Goal: Navigation & Orientation: Find specific page/section

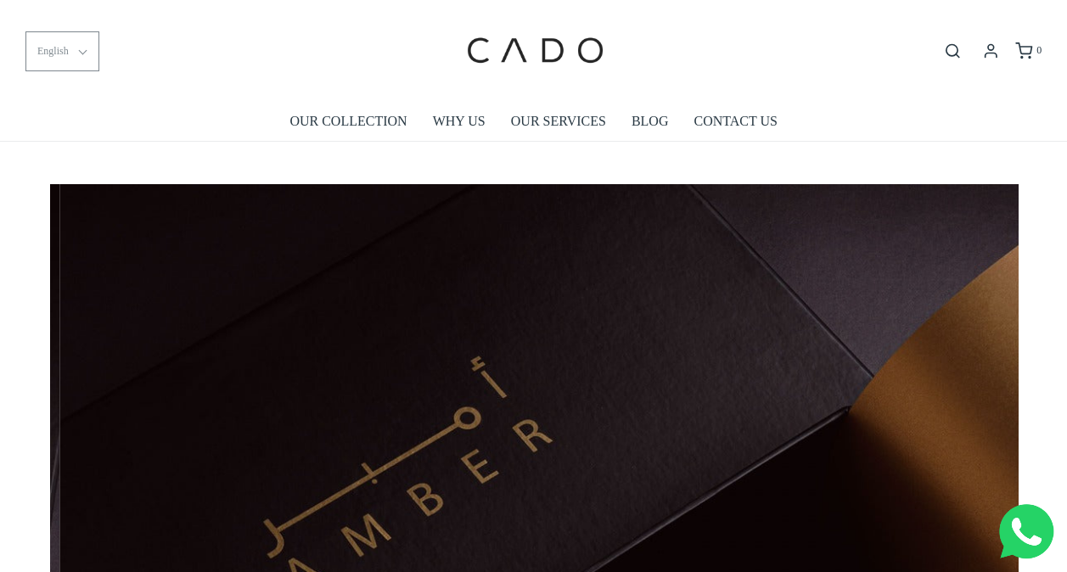
scroll to position [0, 968]
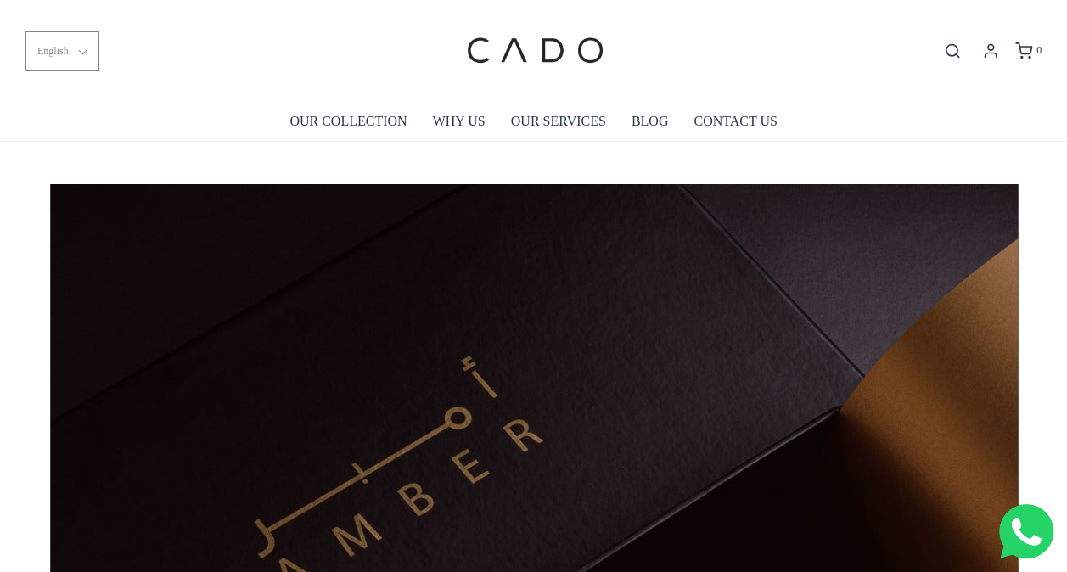
click at [63, 53] on span "English" at bounding box center [52, 51] width 31 height 16
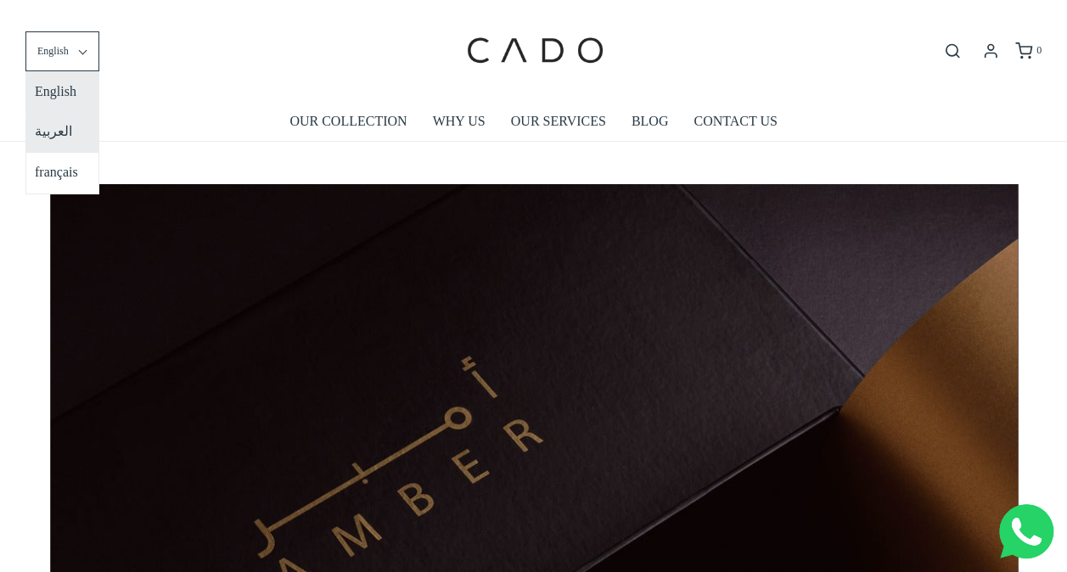
click at [70, 129] on li "العربية" at bounding box center [62, 132] width 72 height 41
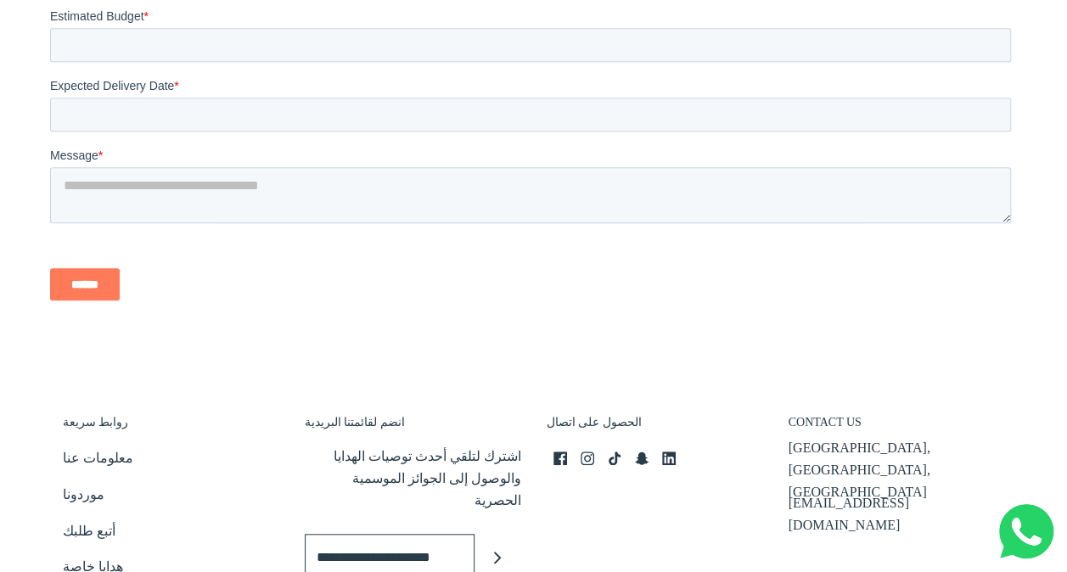
scroll to position [4009, 0]
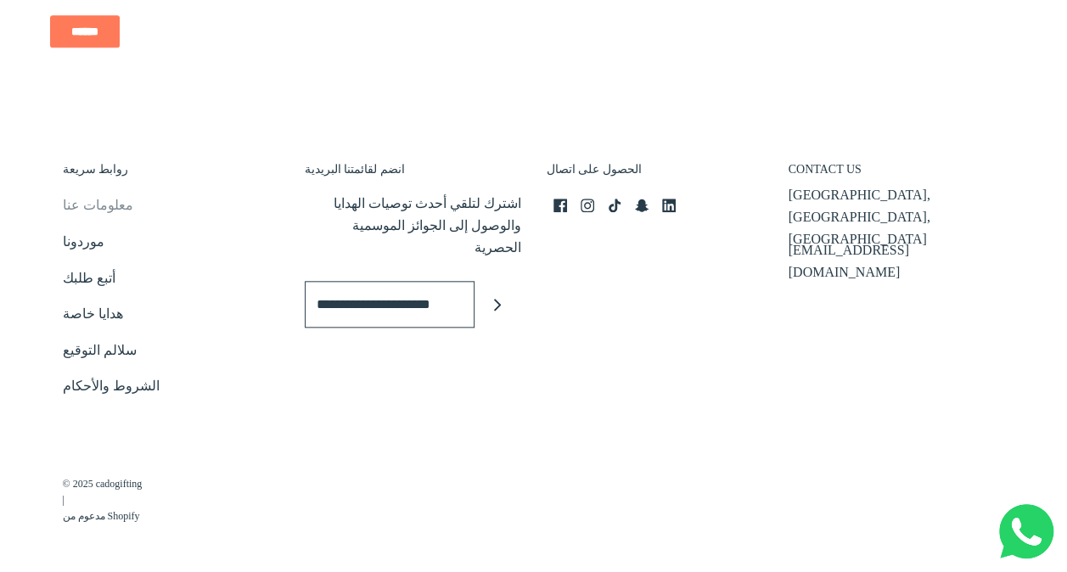
click at [97, 202] on link "معلومات عنا" at bounding box center [98, 208] width 70 height 28
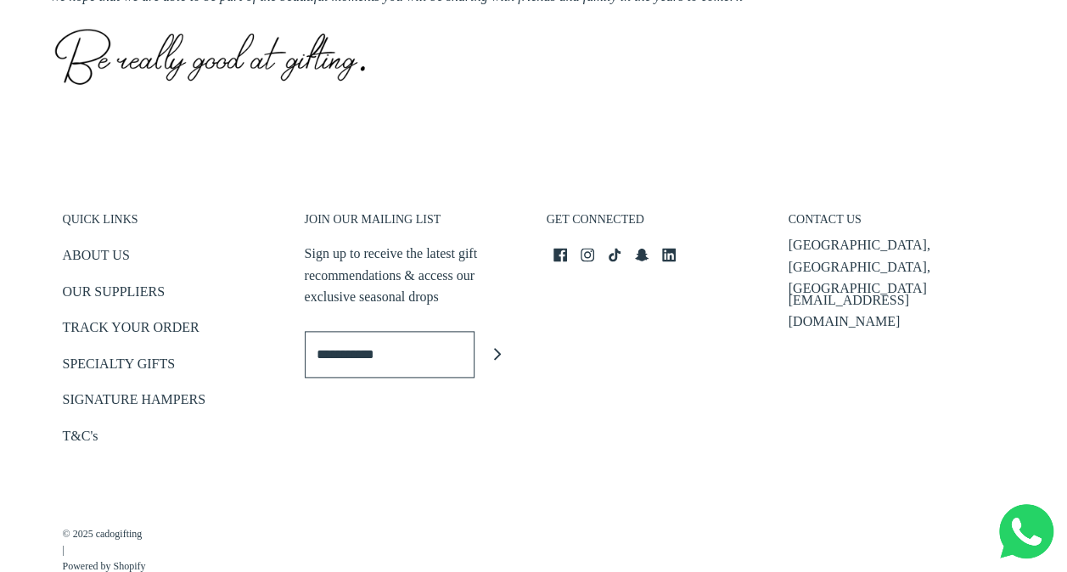
scroll to position [1003, 0]
